Goal: Use online tool/utility

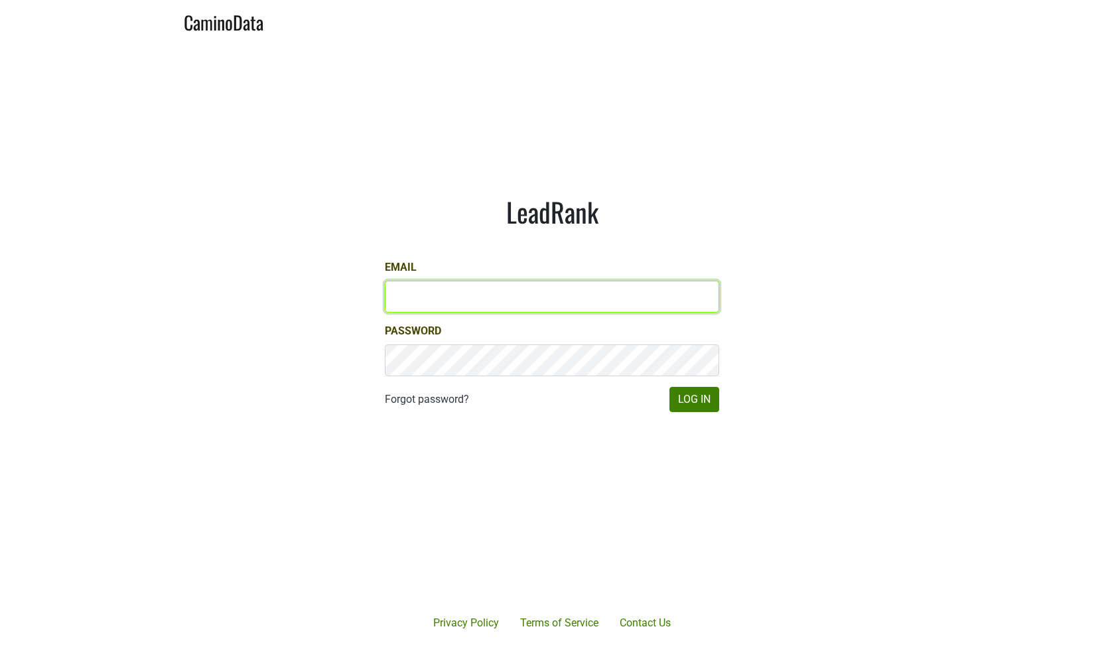
click at [464, 302] on input "Email" at bounding box center [552, 297] width 334 height 32
type input "[PERSON_NAME][EMAIL_ADDRESS][DOMAIN_NAME]"
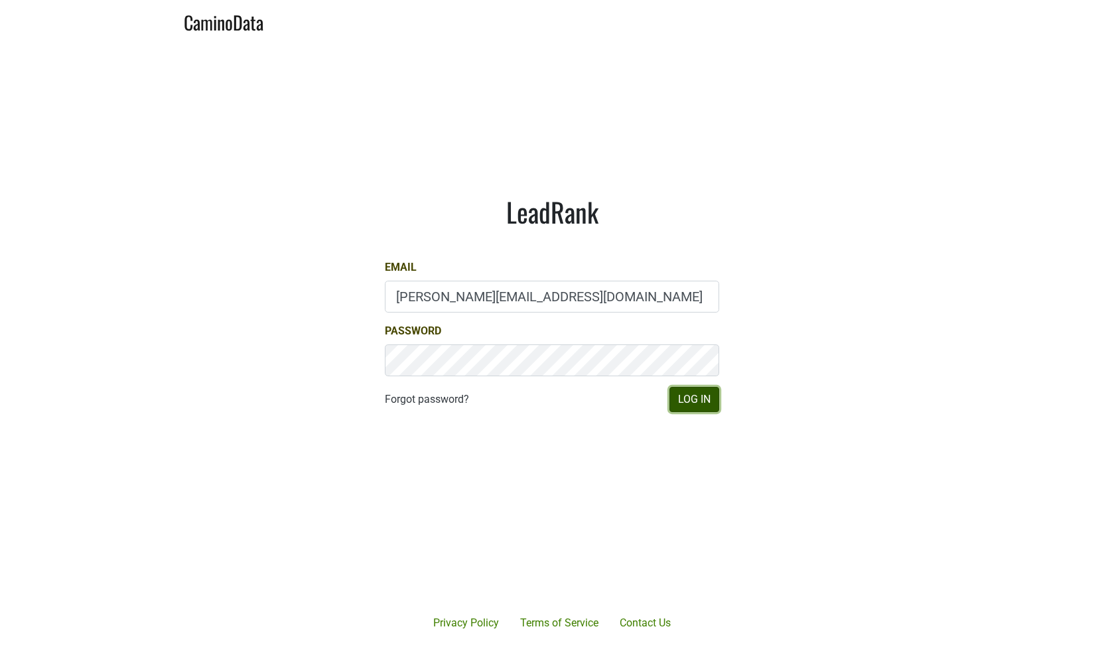
click at [690, 393] on button "Log In" at bounding box center [694, 399] width 50 height 25
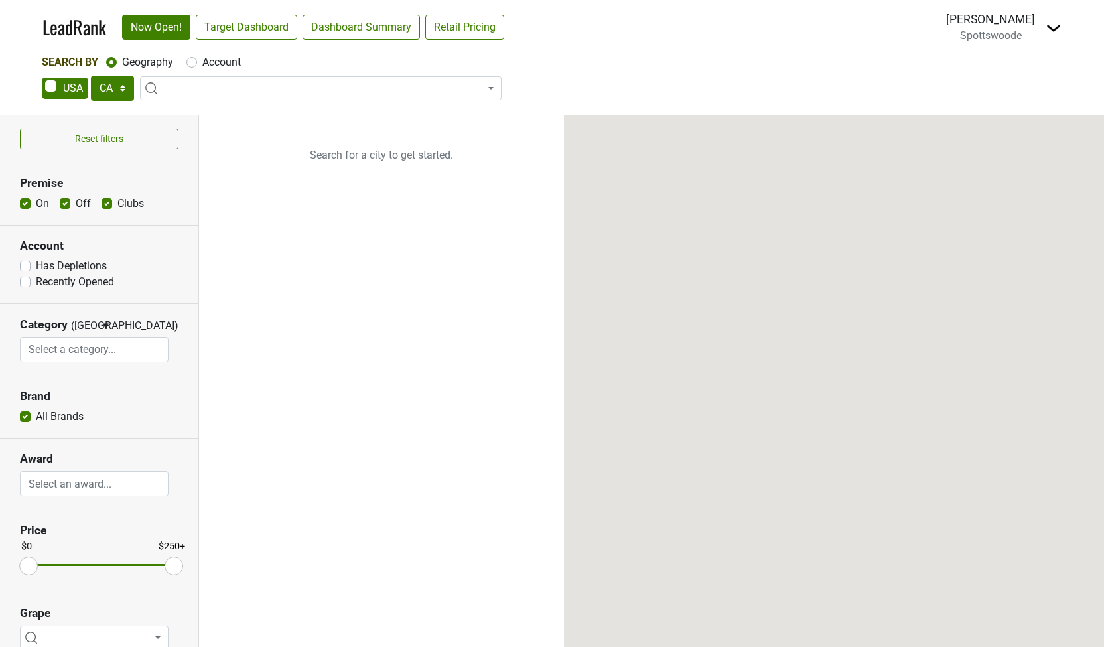
select select "CA"
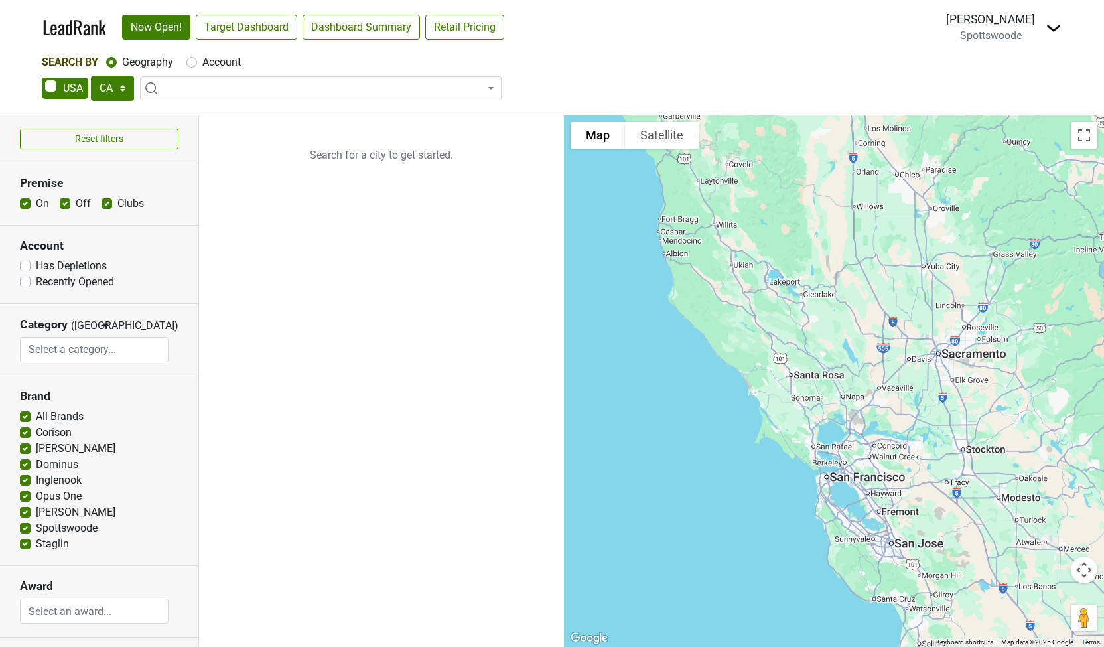
click at [76, 90] on span at bounding box center [65, 88] width 46 height 21
click at [42, 78] on input "checkbox" at bounding box center [42, 78] width 1 height 1
checkbox input "true"
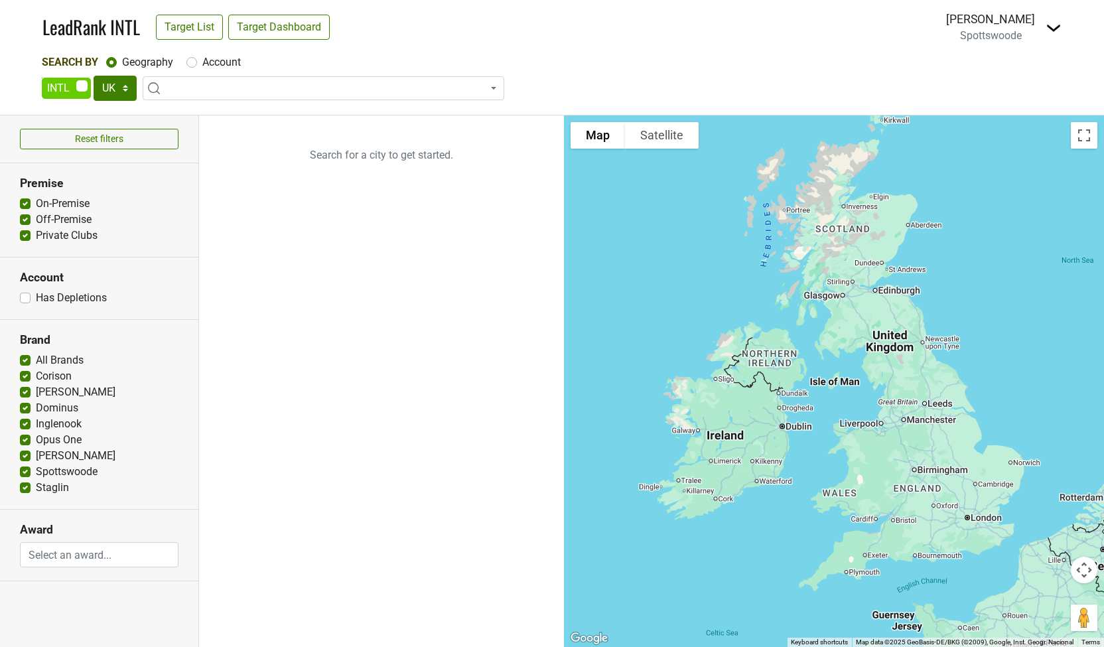
click at [83, 86] on span at bounding box center [66, 88] width 49 height 21
click at [42, 78] on input "checkbox" at bounding box center [42, 78] width 1 height 1
checkbox input "false"
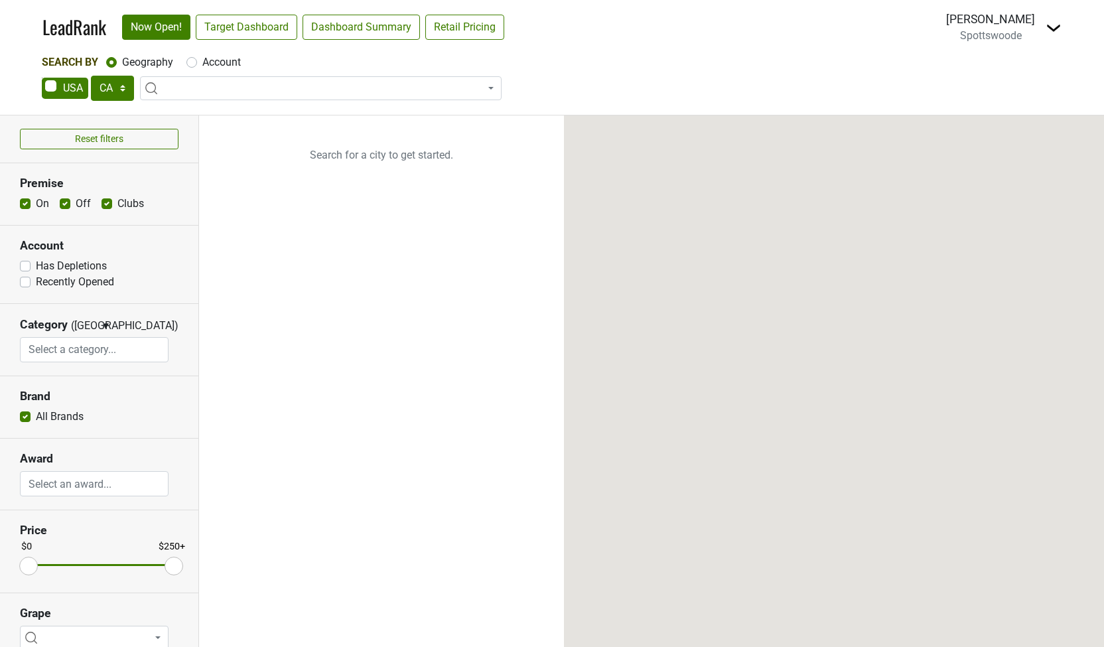
select select "CA"
